Goal: Navigation & Orientation: Find specific page/section

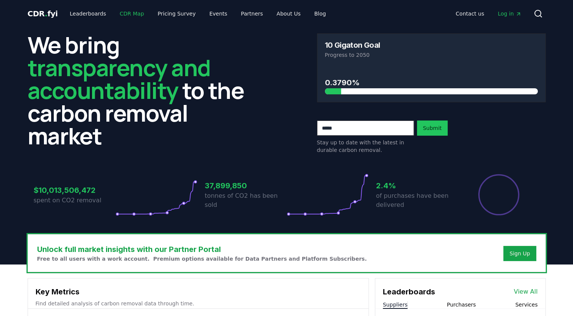
click at [133, 13] on link "CDR Map" at bounding box center [132, 14] width 36 height 14
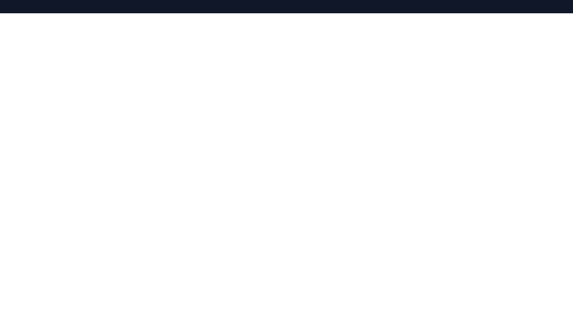
scroll to position [82, 0]
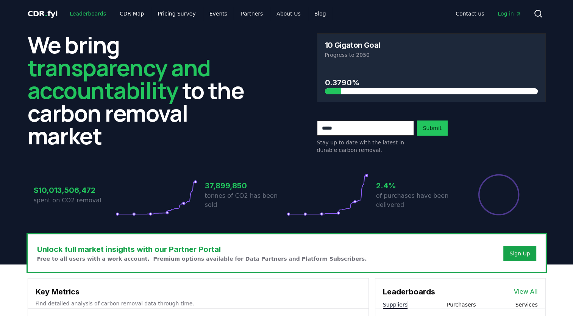
click at [86, 16] on link "Leaderboards" at bounding box center [88, 14] width 48 height 14
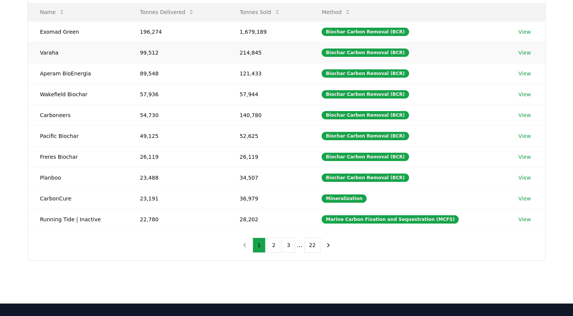
scroll to position [114, 0]
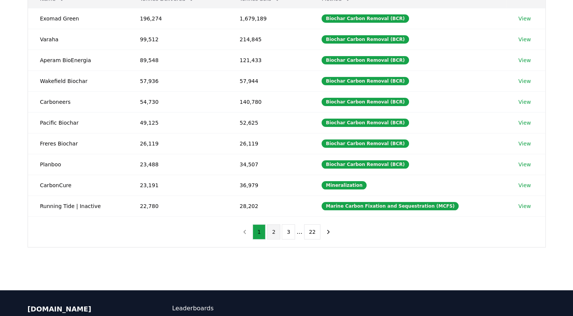
click at [271, 231] on button "2" at bounding box center [273, 231] width 13 height 15
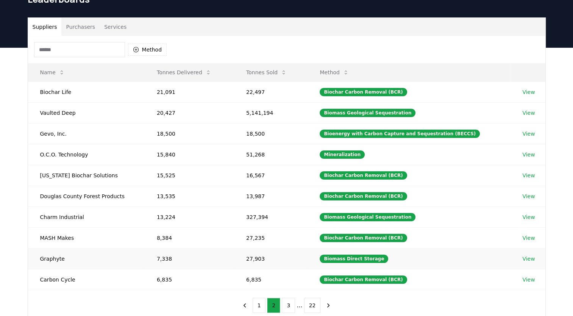
scroll to position [0, 0]
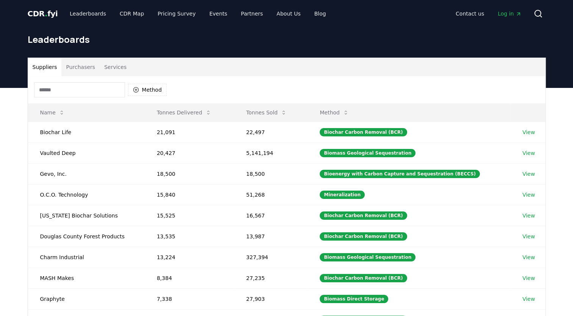
click at [81, 93] on input at bounding box center [79, 89] width 91 height 15
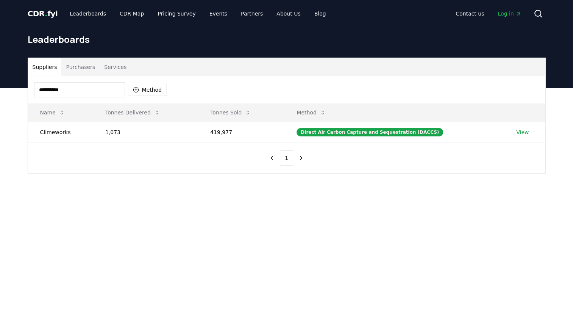
type input "**********"
